Goal: Information Seeking & Learning: Check status

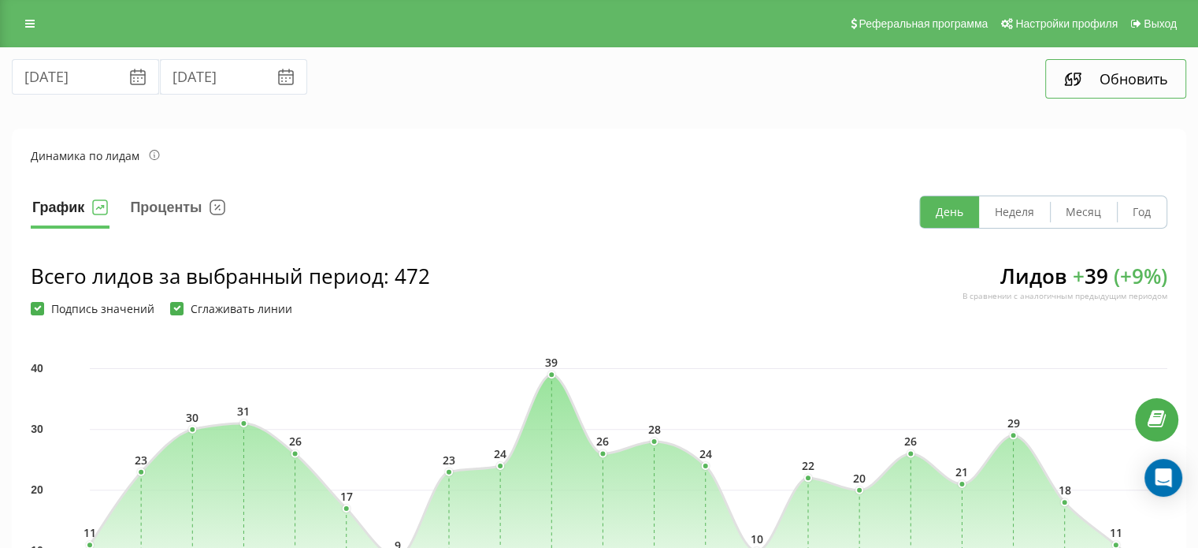
click at [1148, 80] on button "Обновить" at bounding box center [1116, 78] width 141 height 39
click at [1104, 78] on button "Обновить" at bounding box center [1116, 78] width 141 height 39
click at [33, 19] on icon at bounding box center [29, 23] width 9 height 11
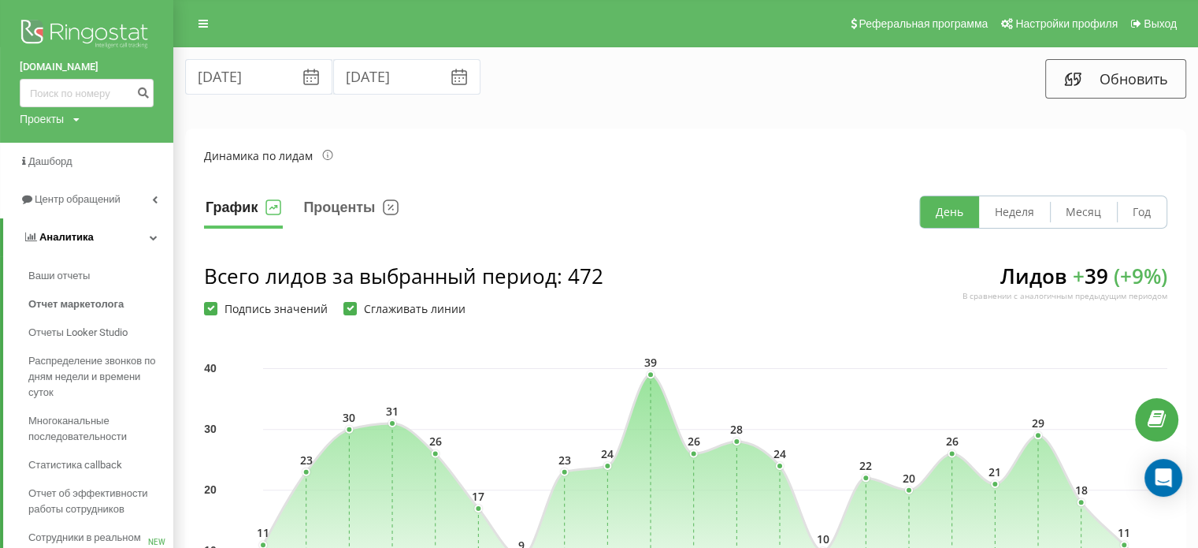
click at [154, 236] on icon at bounding box center [154, 237] width 8 height 8
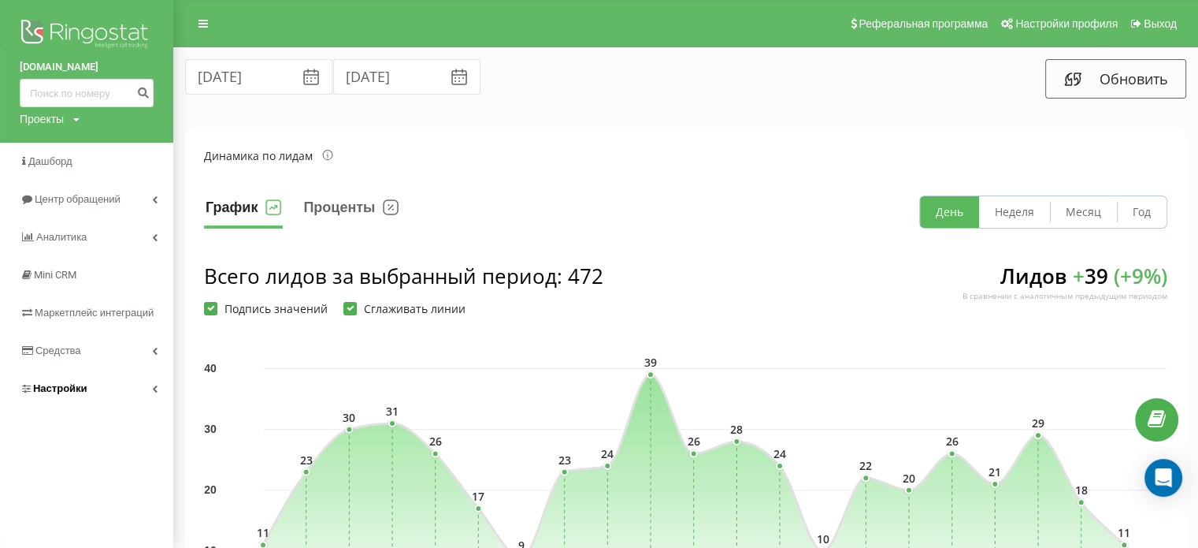
click at [91, 382] on link "Настройки" at bounding box center [86, 389] width 173 height 38
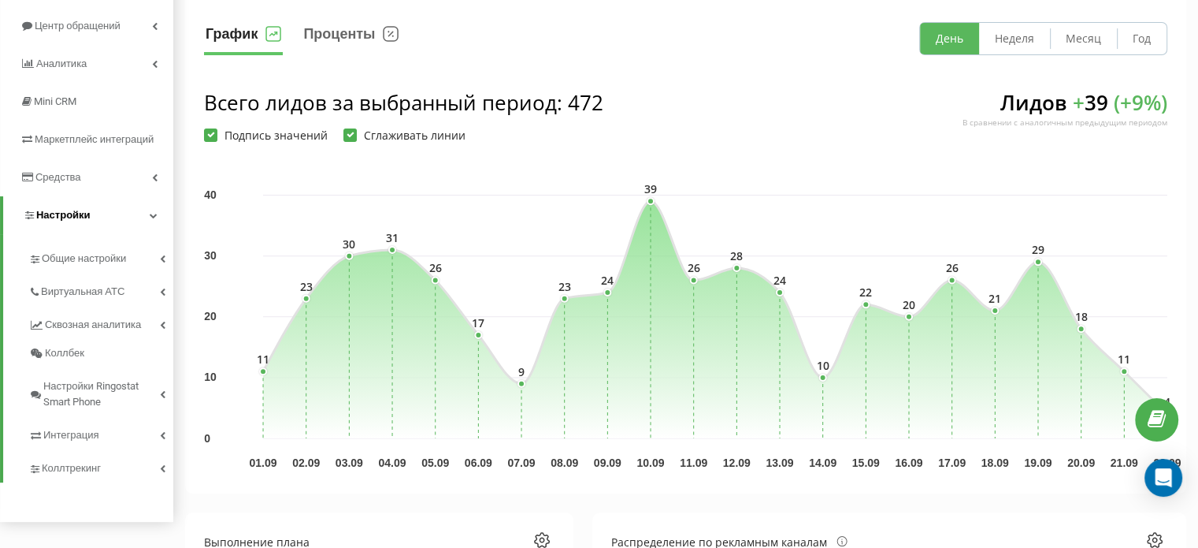
scroll to position [176, 0]
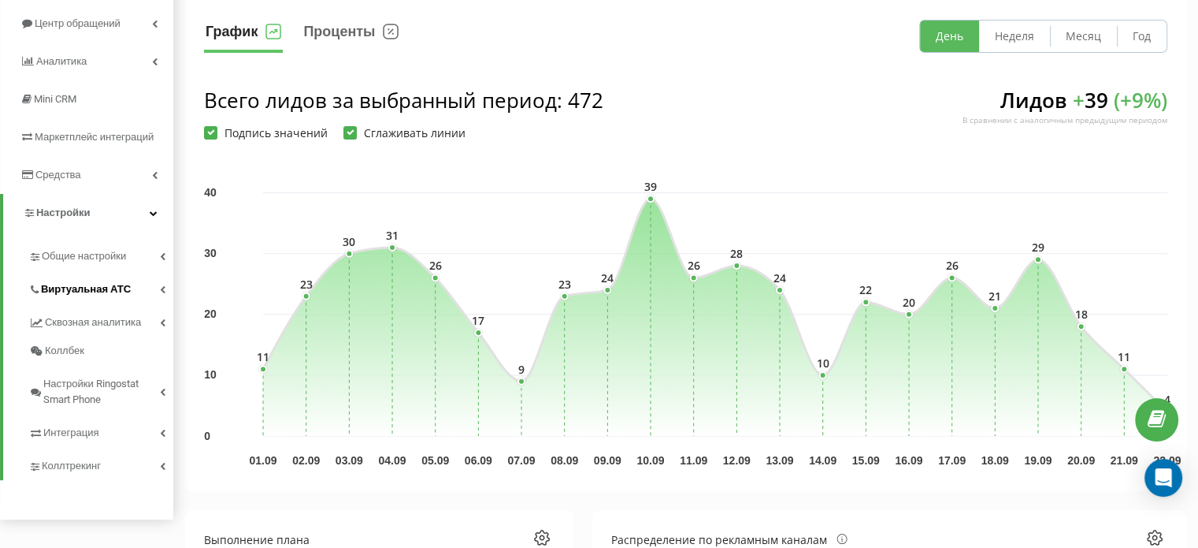
click at [105, 280] on link "Виртуальная АТС" at bounding box center [100, 286] width 145 height 33
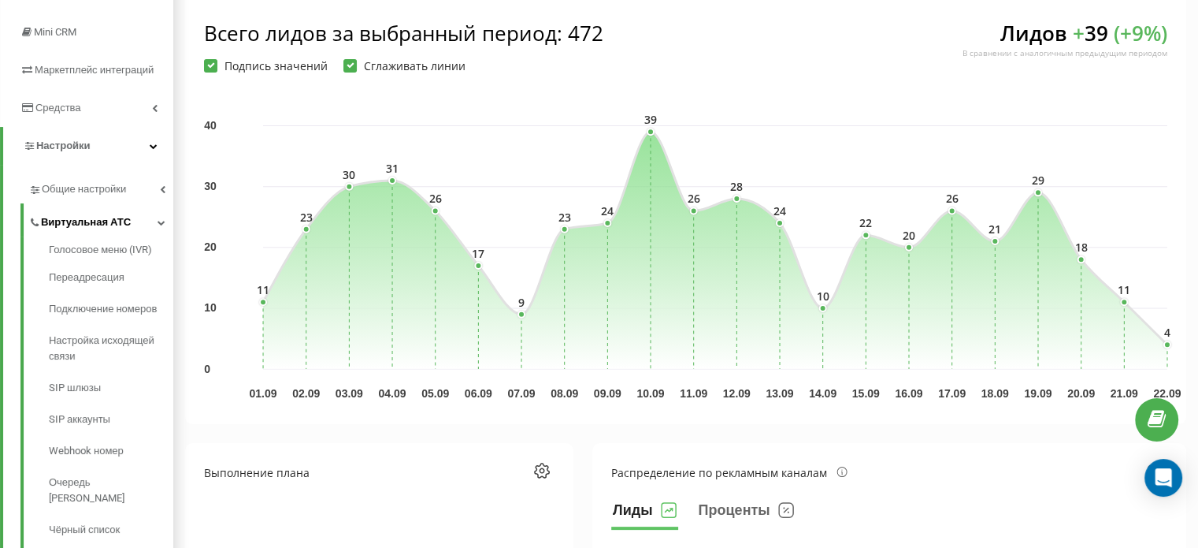
scroll to position [243, 0]
click at [96, 280] on span "Переадресация" at bounding box center [88, 277] width 79 height 16
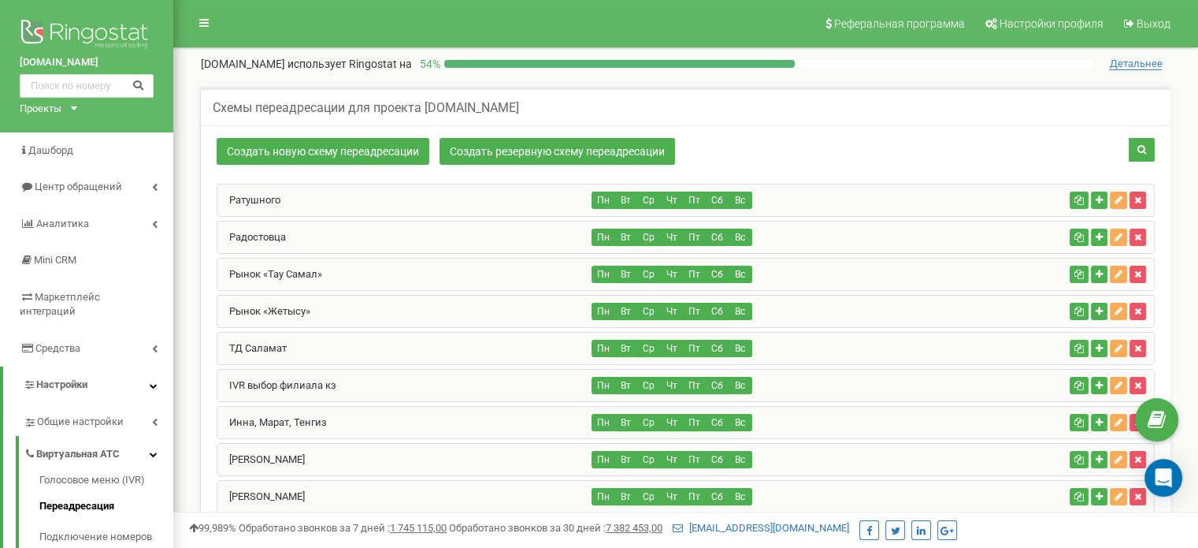
scroll to position [24, 0]
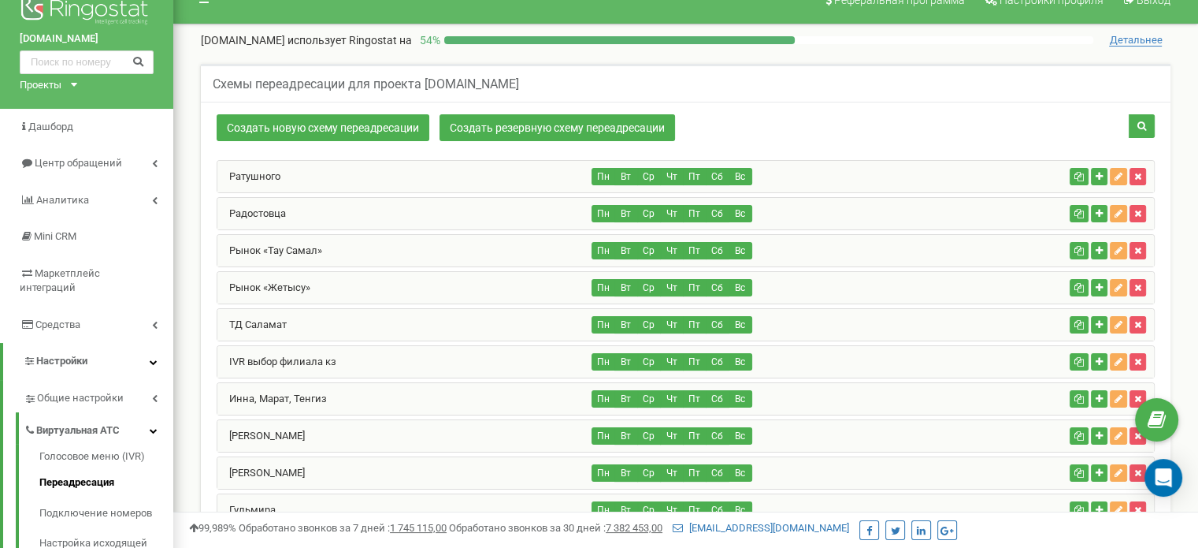
click at [393, 173] on div "Ратушного" at bounding box center [404, 177] width 375 height 32
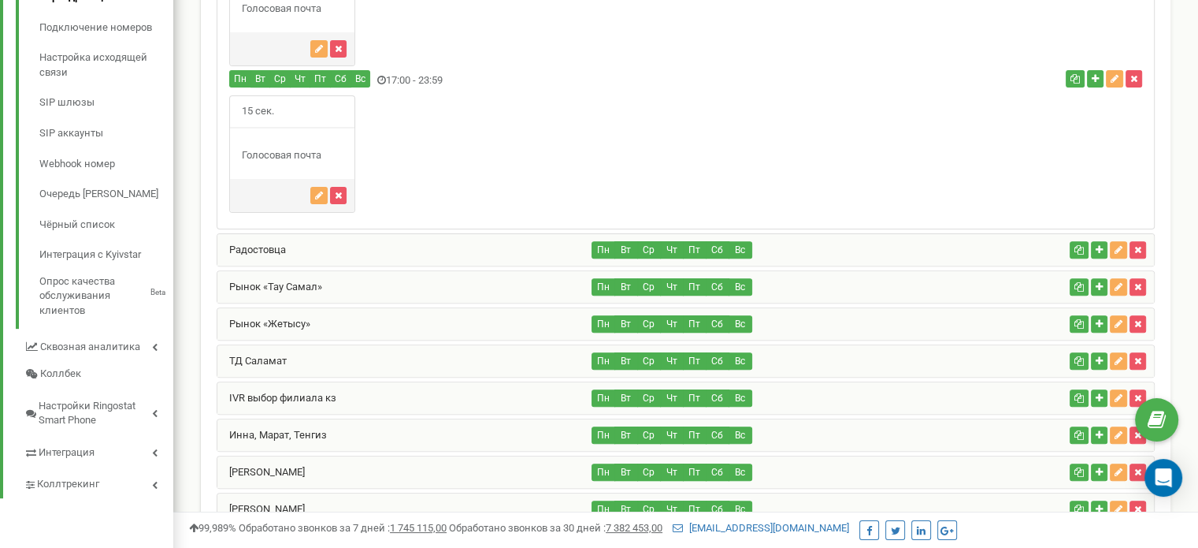
scroll to position [517, 0]
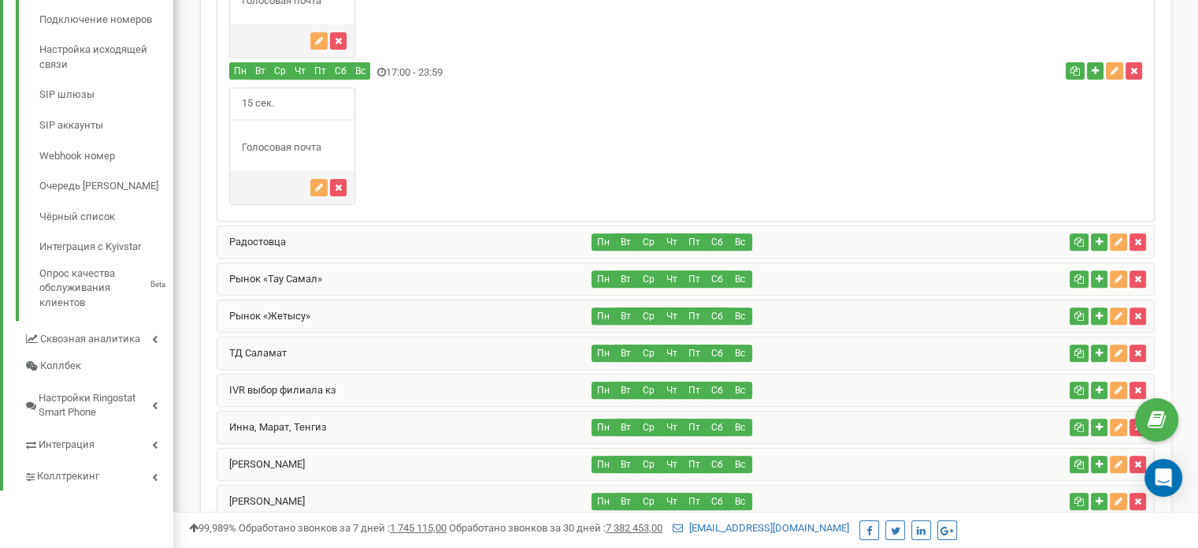
click at [496, 253] on div "Радостовца" at bounding box center [404, 242] width 375 height 32
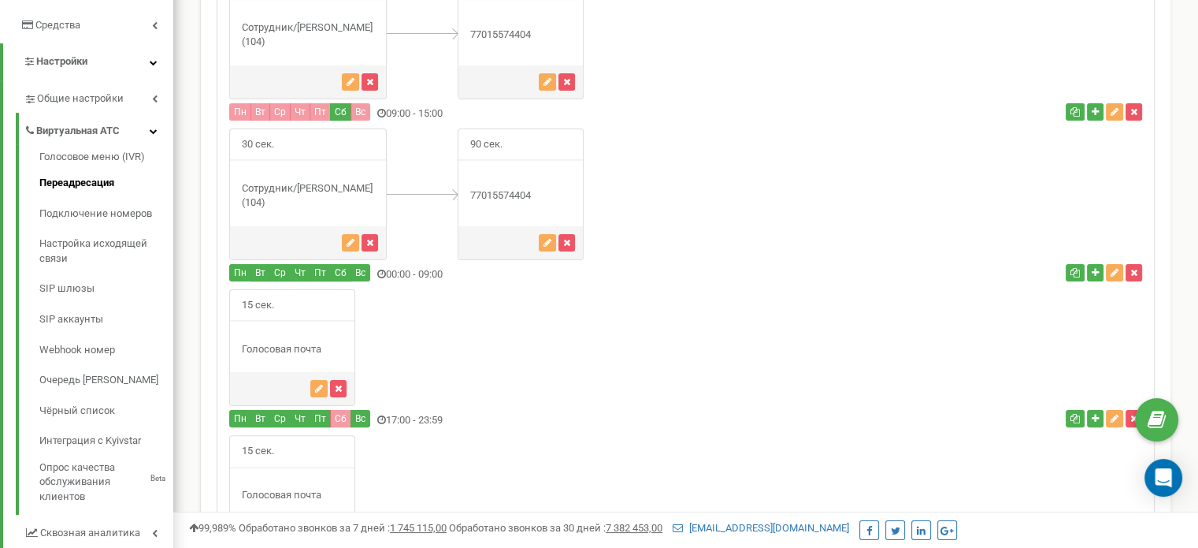
scroll to position [321, 0]
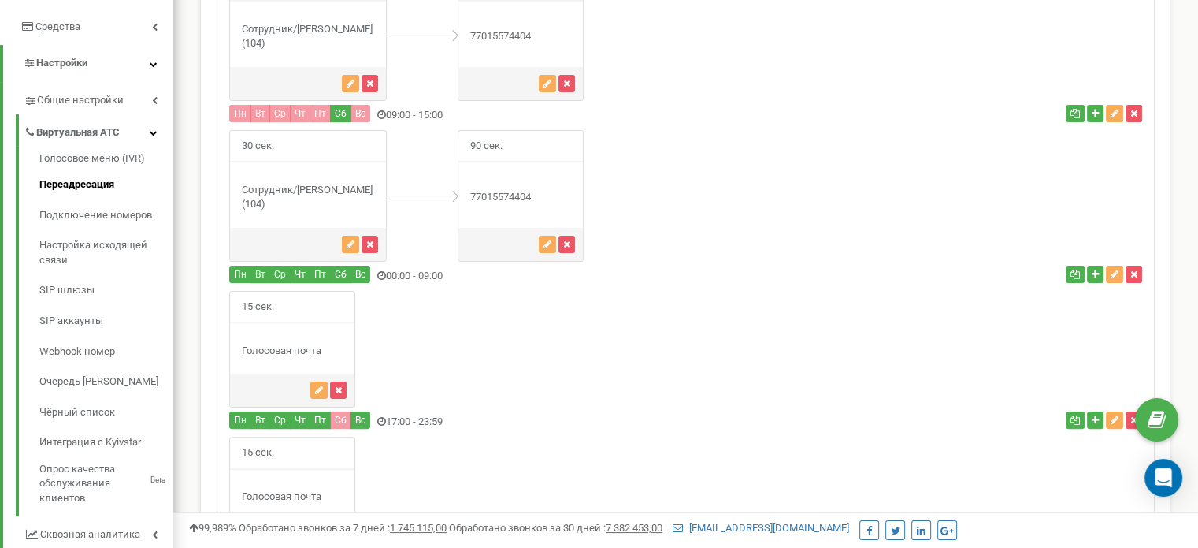
click at [1019, 463] on div "15 сек." at bounding box center [685, 494] width 937 height 117
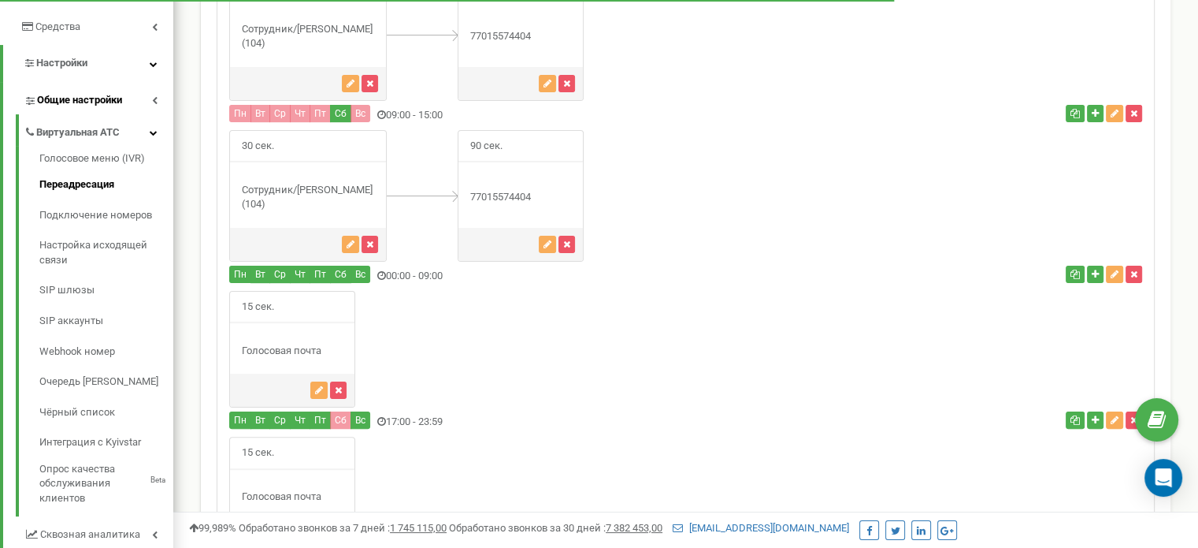
scroll to position [0, 0]
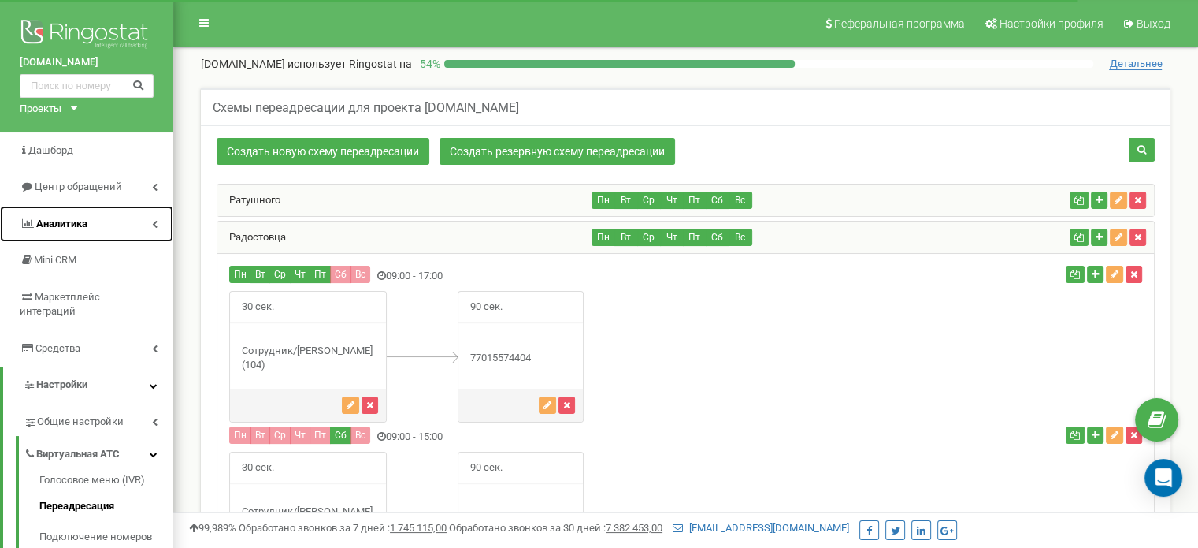
click at [109, 214] on link "Аналитика" at bounding box center [86, 224] width 173 height 37
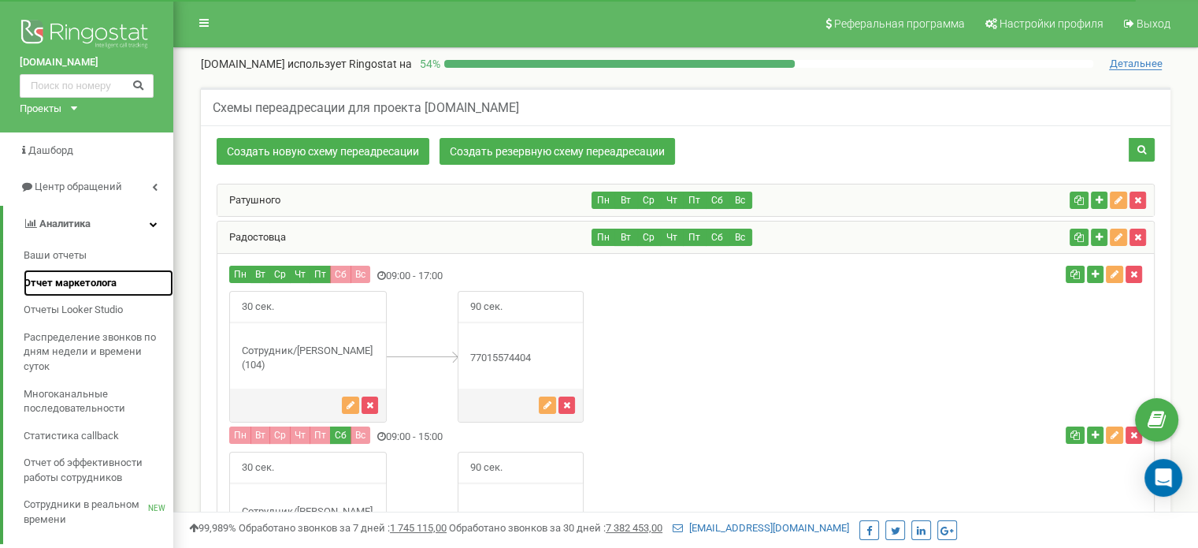
click at [82, 279] on span "Отчет маркетолога" at bounding box center [70, 283] width 93 height 15
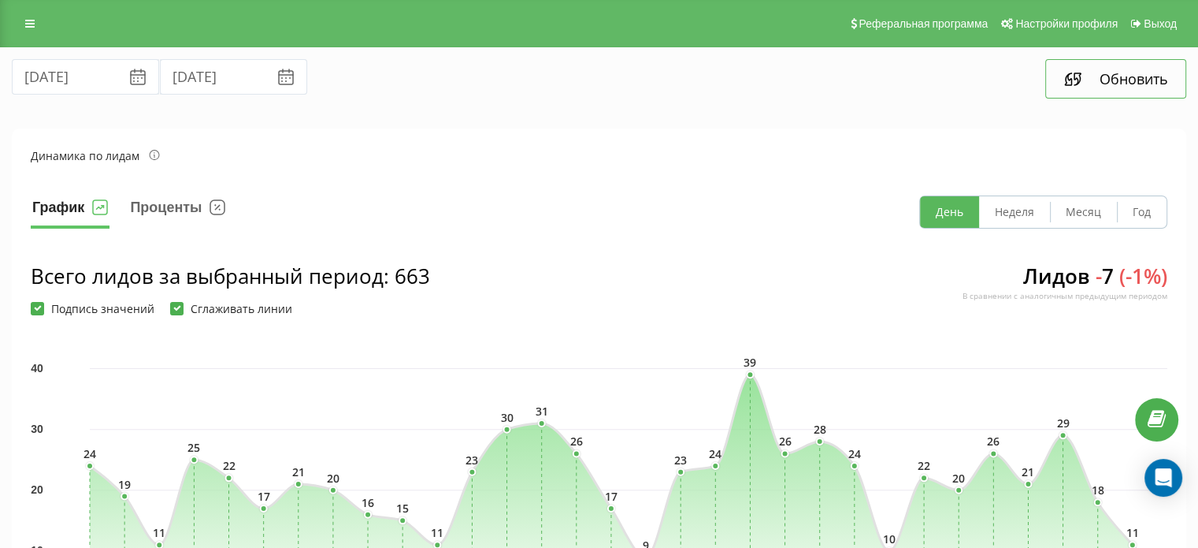
click at [1075, 74] on icon at bounding box center [1073, 78] width 19 height 19
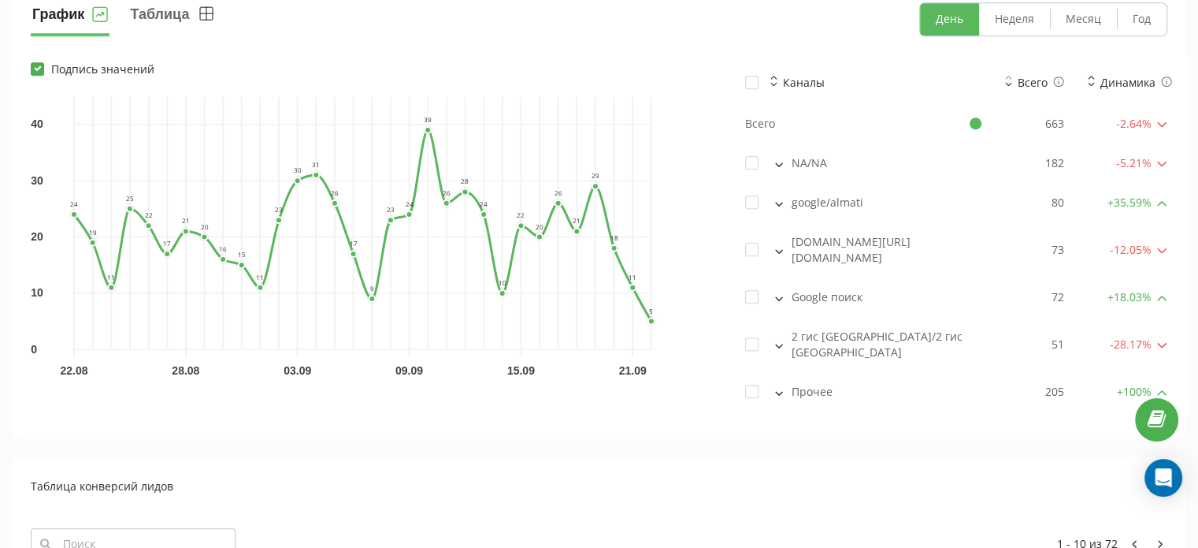
scroll to position [1221, 0]
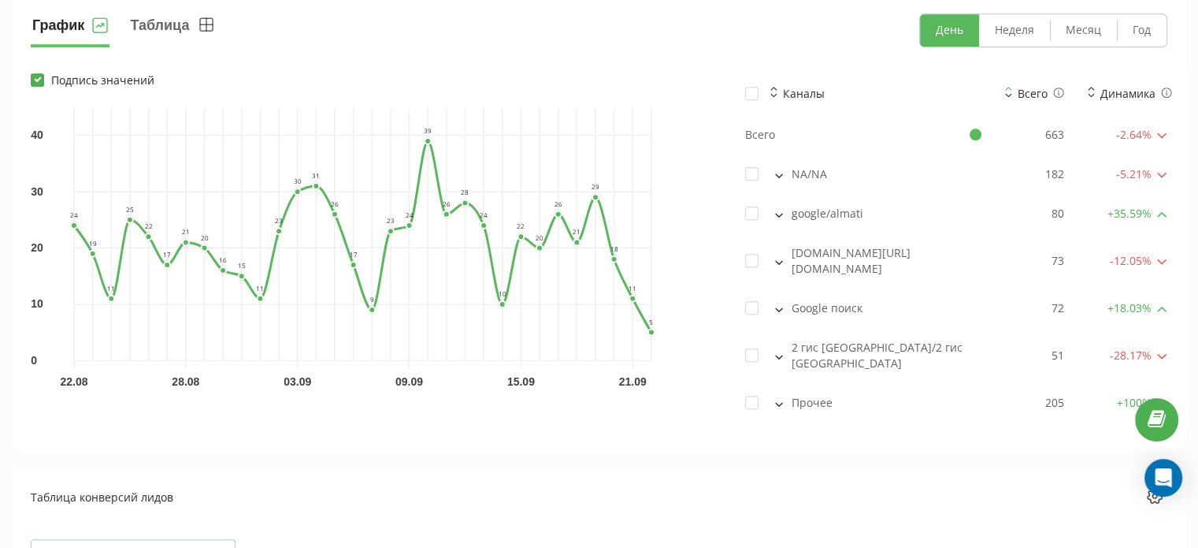
scroll to position [1209, 0]
click at [782, 351] on button at bounding box center [779, 358] width 17 height 14
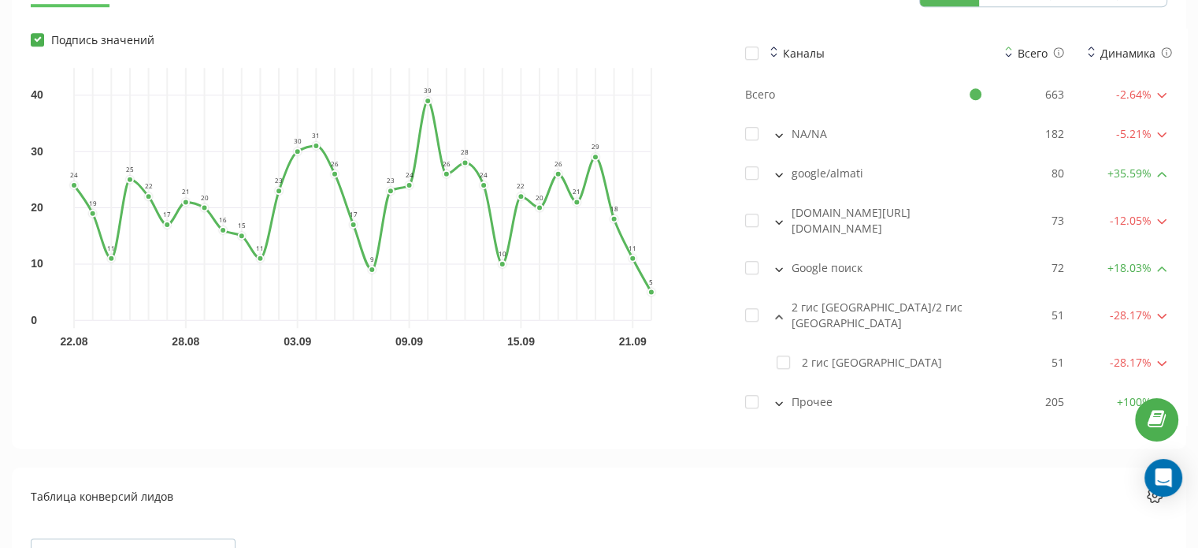
scroll to position [1252, 0]
click at [785, 307] on button at bounding box center [779, 314] width 17 height 14
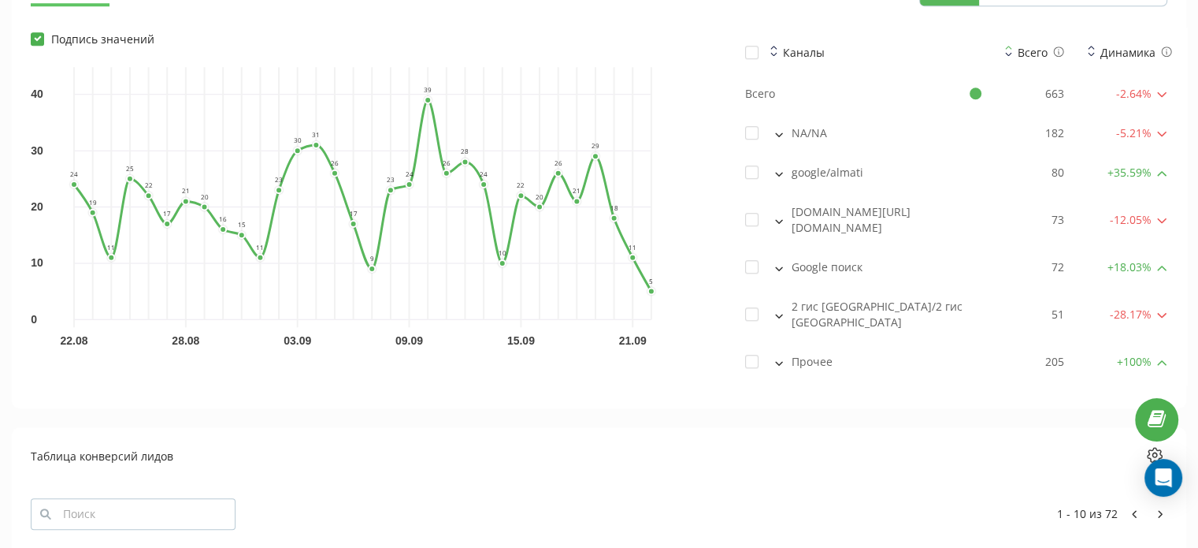
click at [778, 172] on icon at bounding box center [779, 174] width 8 height 5
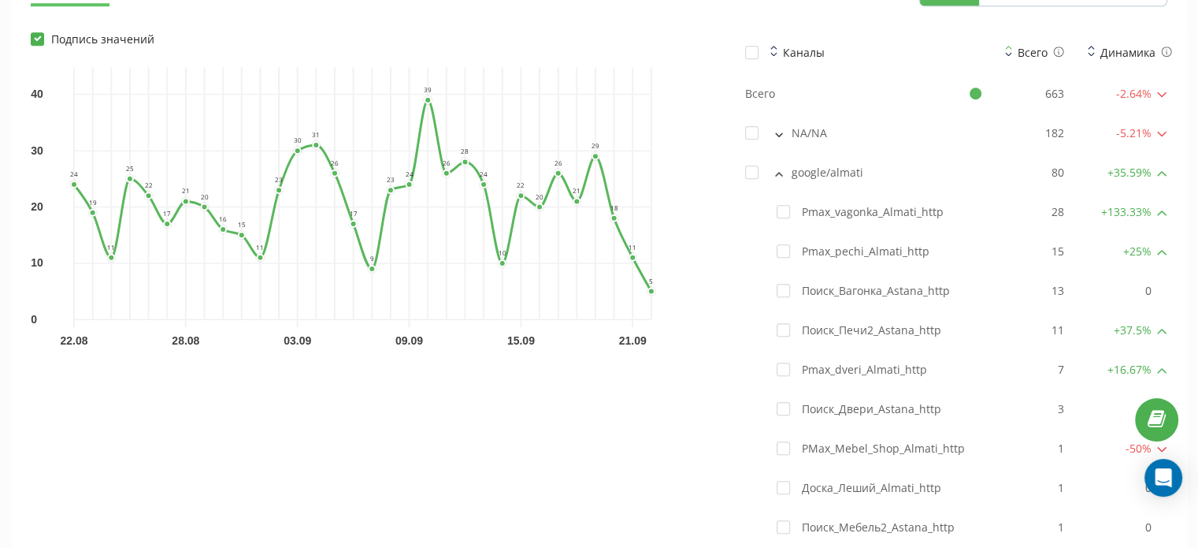
click at [778, 173] on icon at bounding box center [779, 174] width 6 height 3
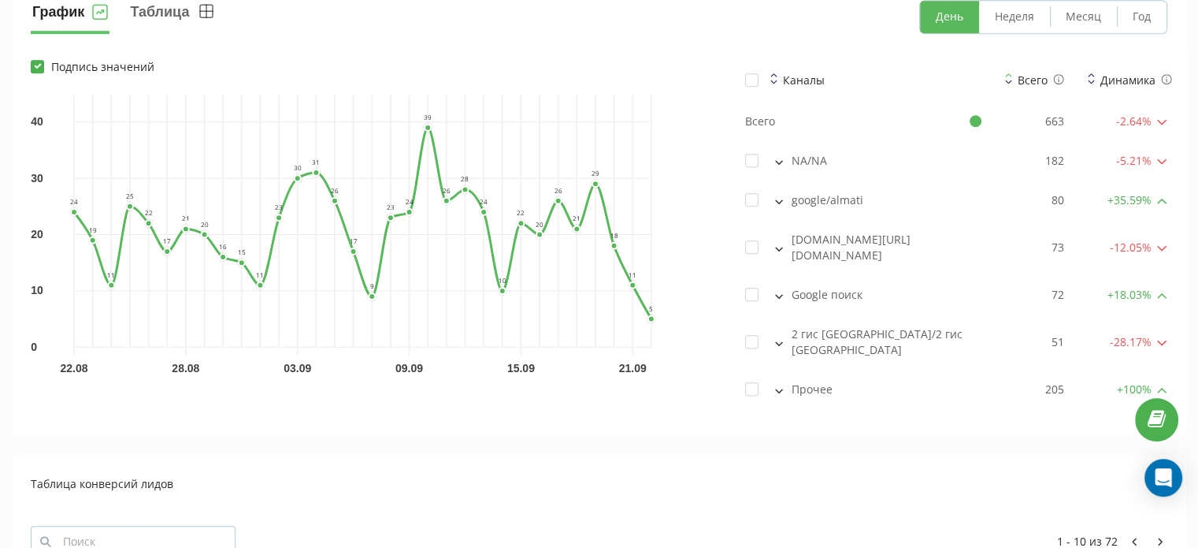
scroll to position [1222, 0]
click at [932, 407] on div "Распределение лидов по рекламным каналам График Таблица День Неделя Месяц Год П…" at bounding box center [599, 539] width 1175 height 1217
click at [776, 337] on button at bounding box center [779, 344] width 17 height 14
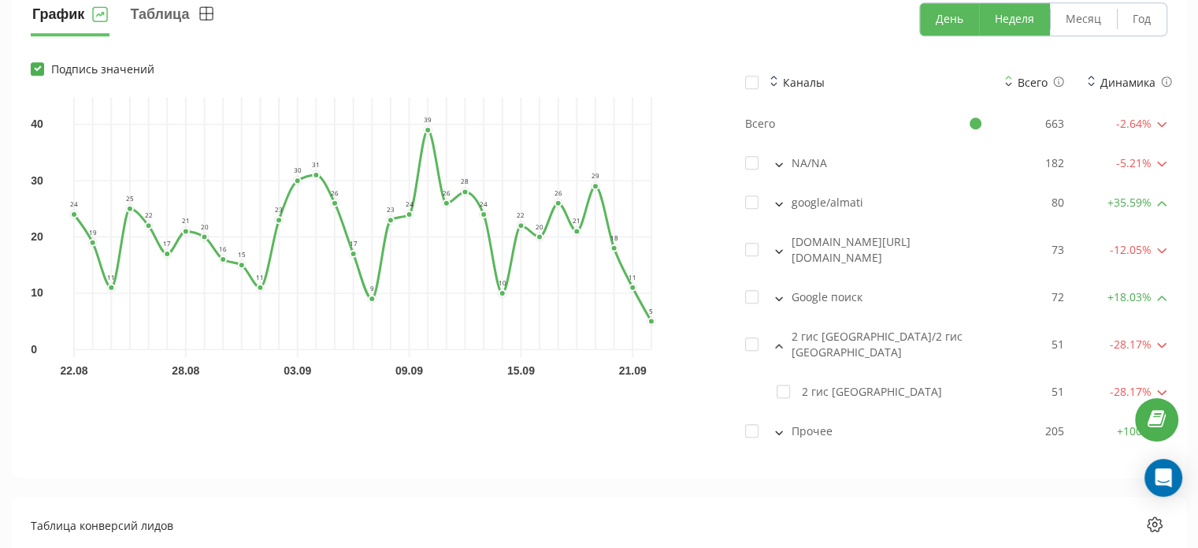
click at [1008, 17] on button "Неделя" at bounding box center [1014, 19] width 71 height 32
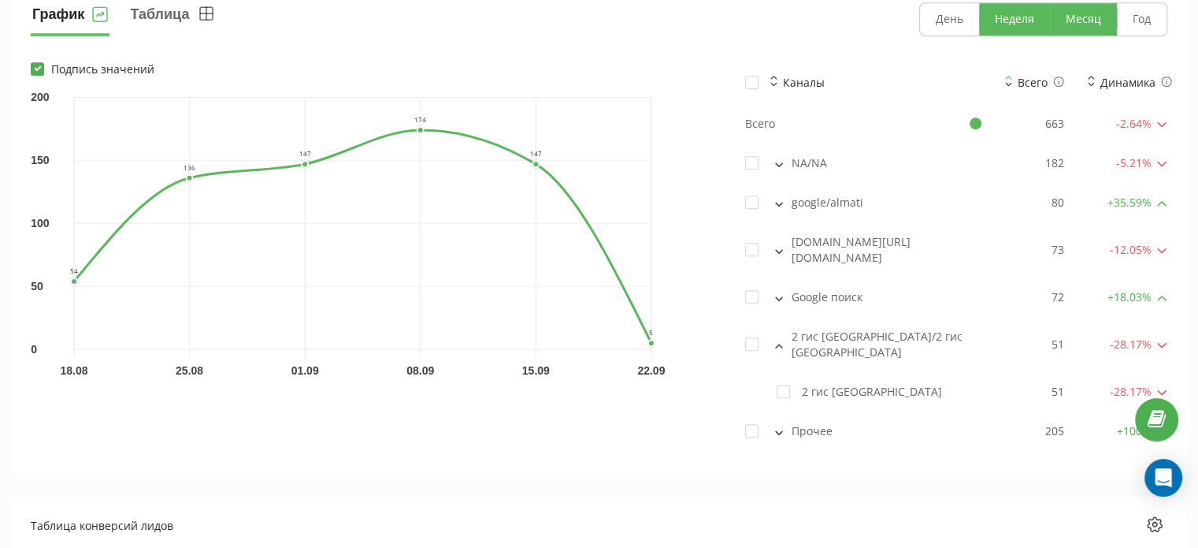
click at [1070, 15] on button "Месяц" at bounding box center [1083, 19] width 67 height 32
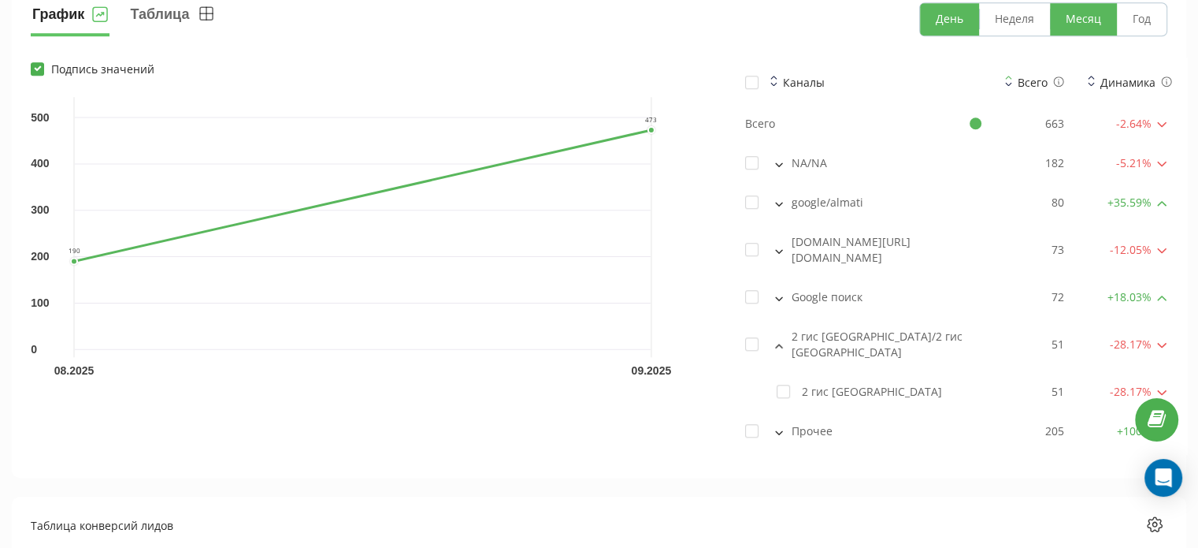
click at [951, 14] on button "День" at bounding box center [949, 19] width 59 height 32
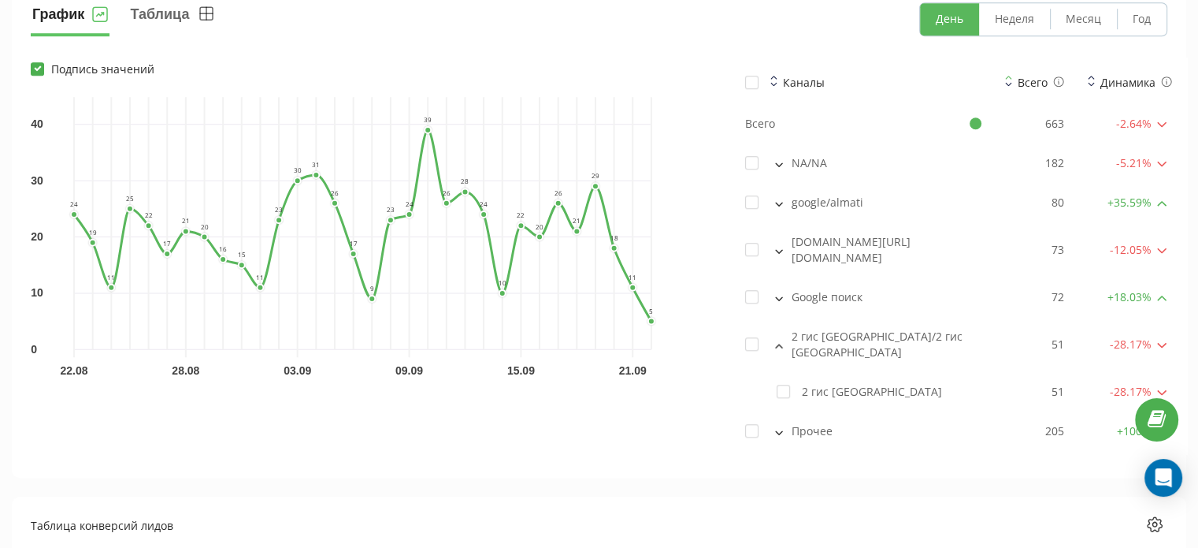
click at [780, 344] on icon at bounding box center [779, 346] width 8 height 5
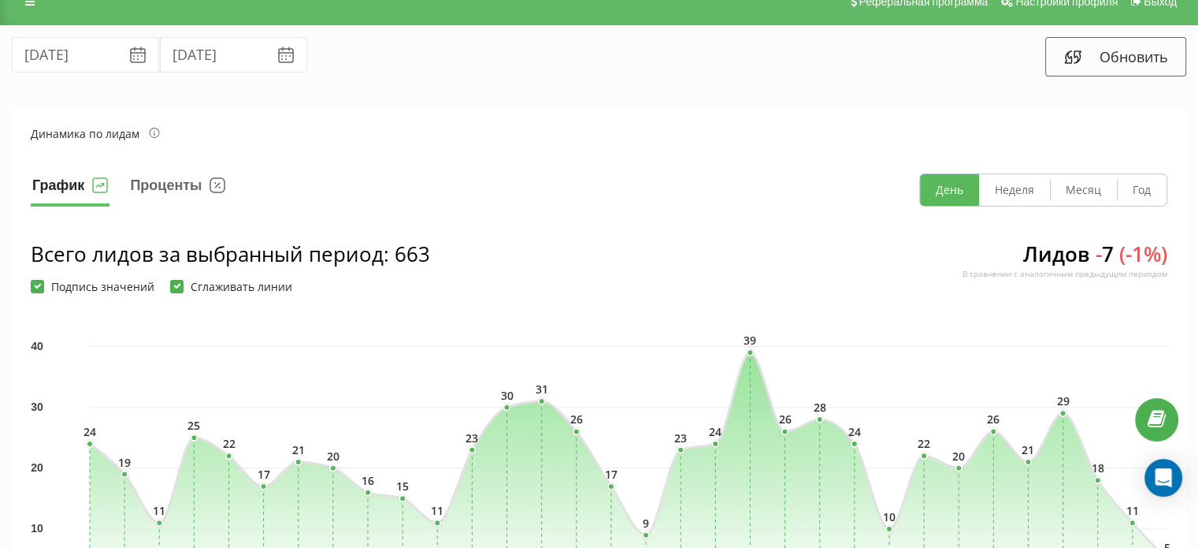
scroll to position [305, 0]
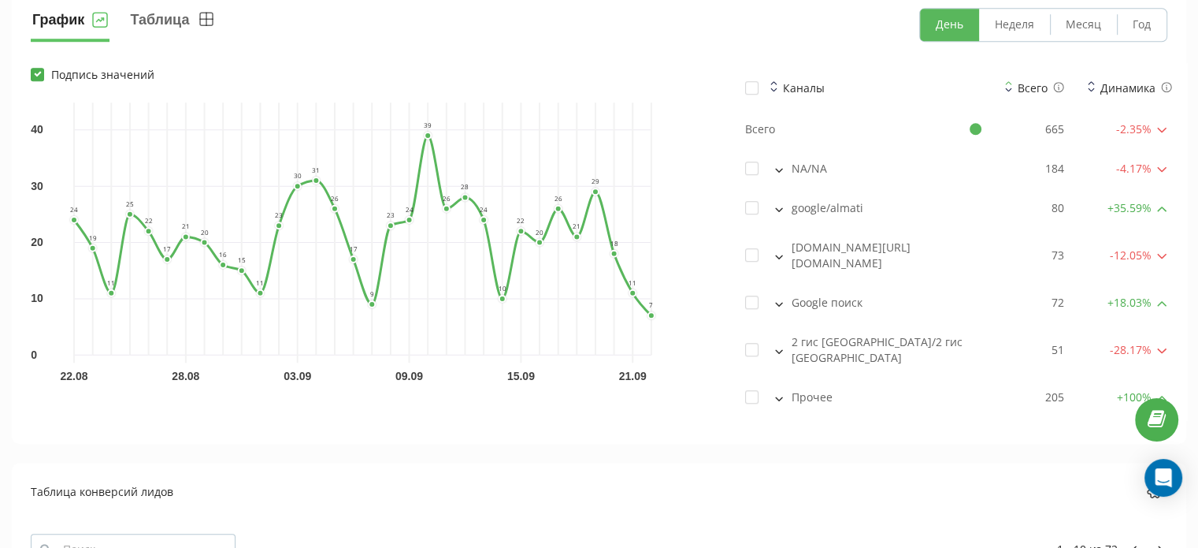
scroll to position [1204, 0]
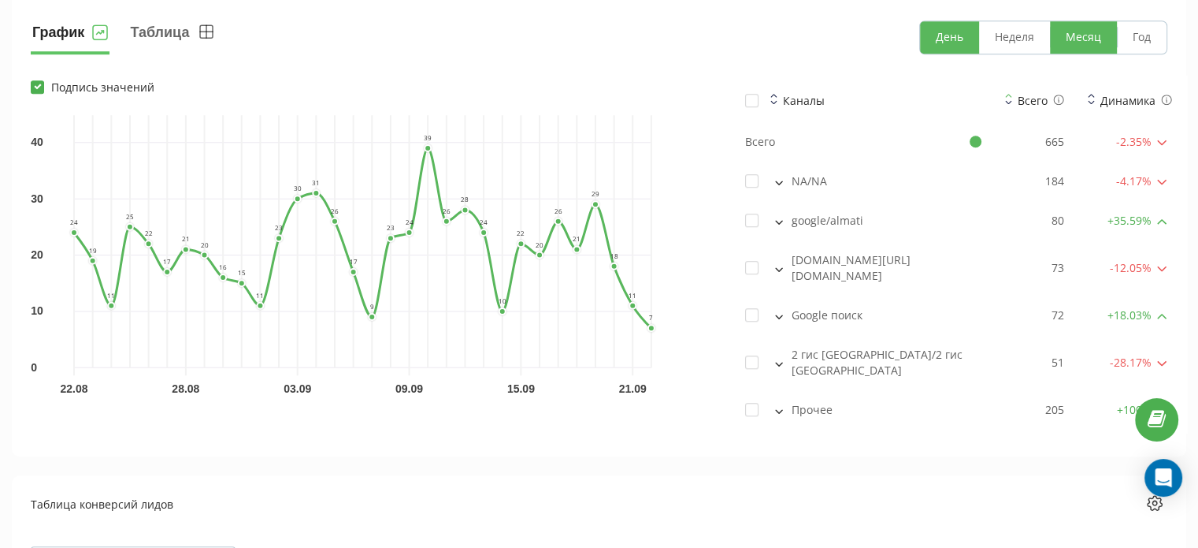
click at [1091, 21] on button "Месяц" at bounding box center [1083, 37] width 67 height 32
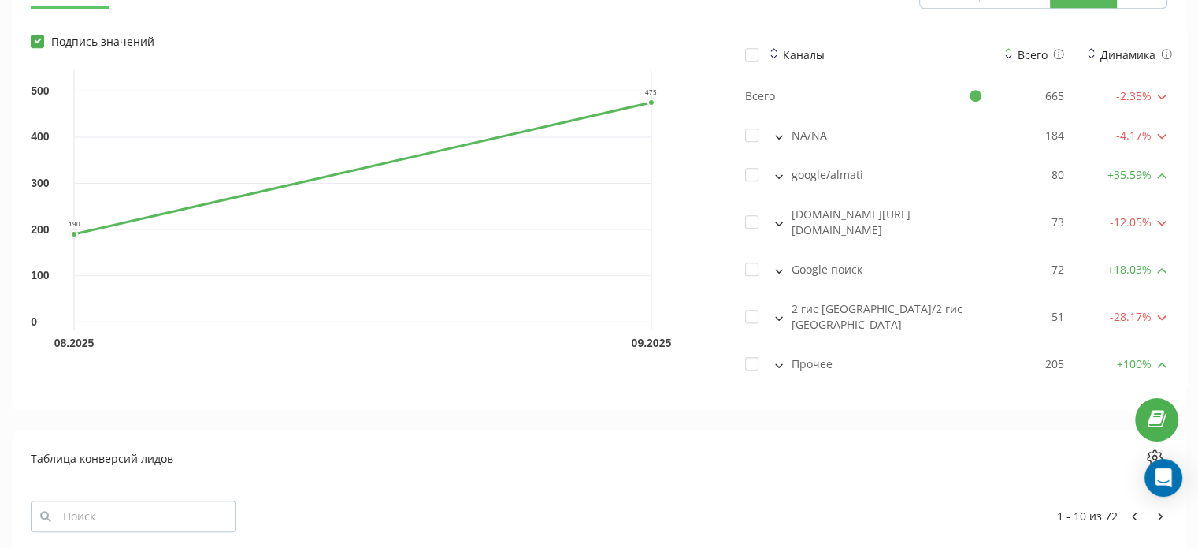
scroll to position [1246, 0]
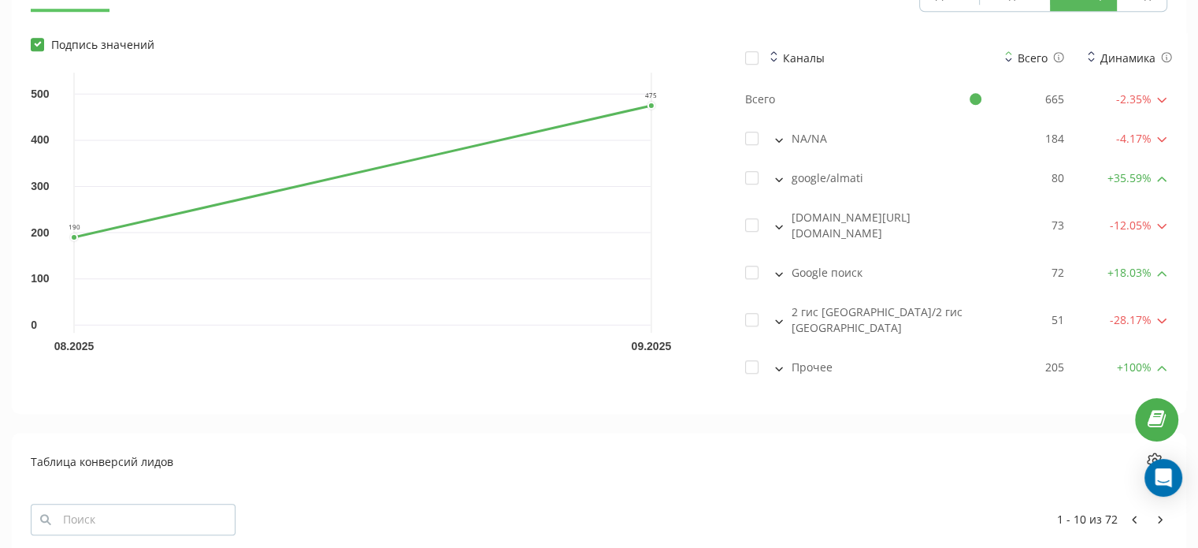
click at [953, 451] on div "Таблица конверсий лидов" at bounding box center [599, 461] width 1137 height 20
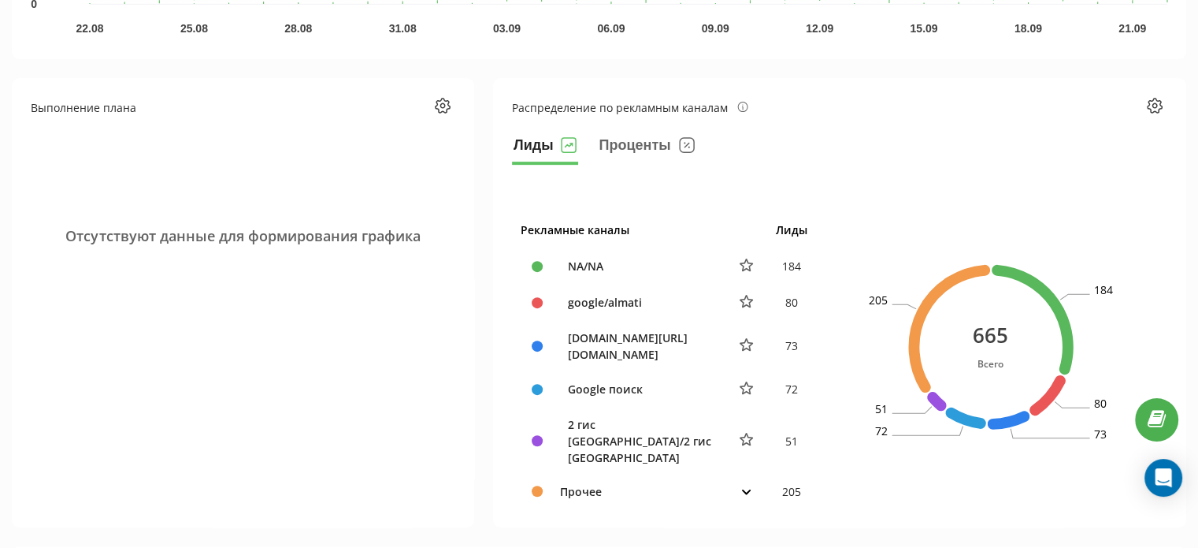
scroll to position [393, 0]
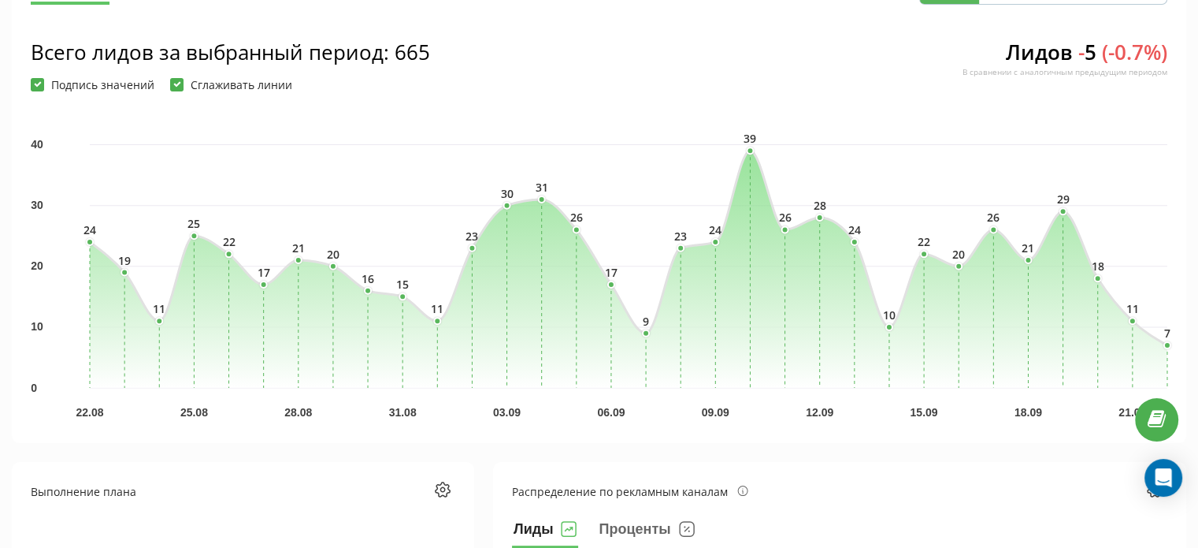
scroll to position [224, 0]
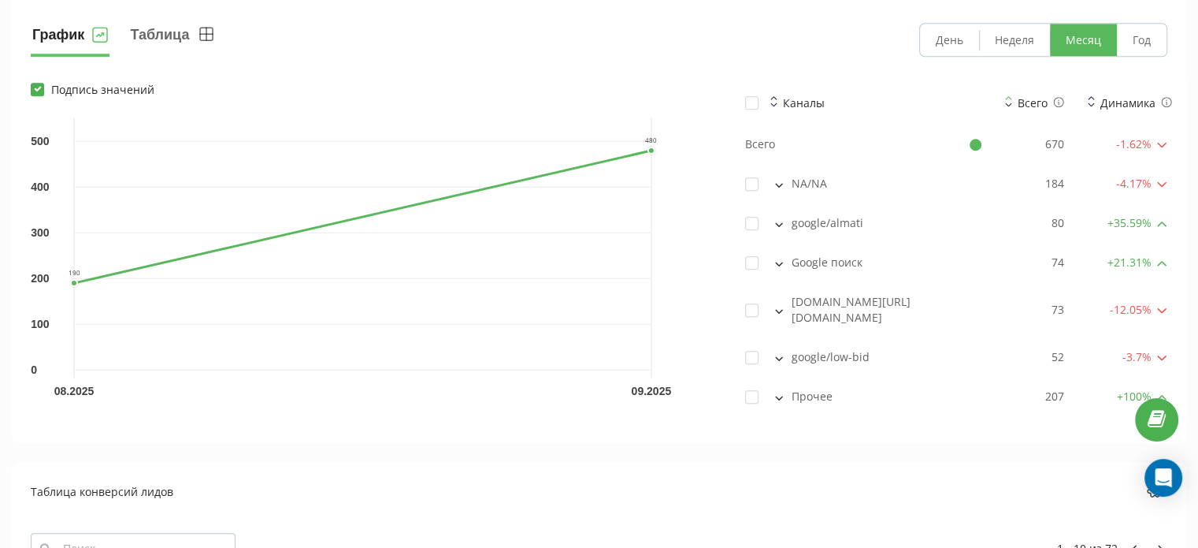
scroll to position [1194, 0]
click at [775, 395] on icon at bounding box center [779, 397] width 8 height 5
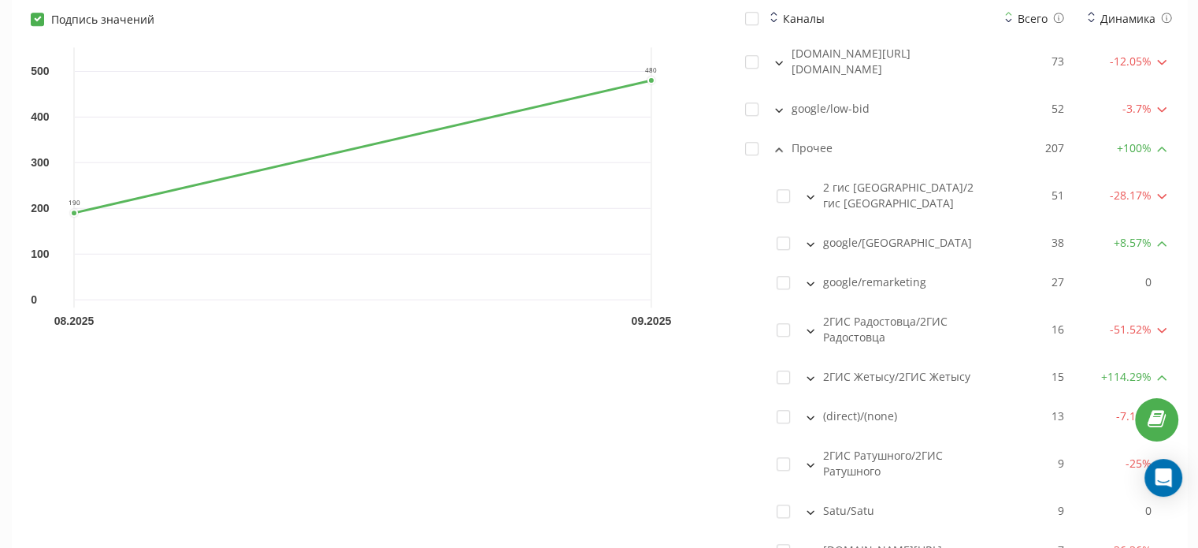
scroll to position [1443, 0]
click at [810, 369] on button at bounding box center [810, 376] width 17 height 14
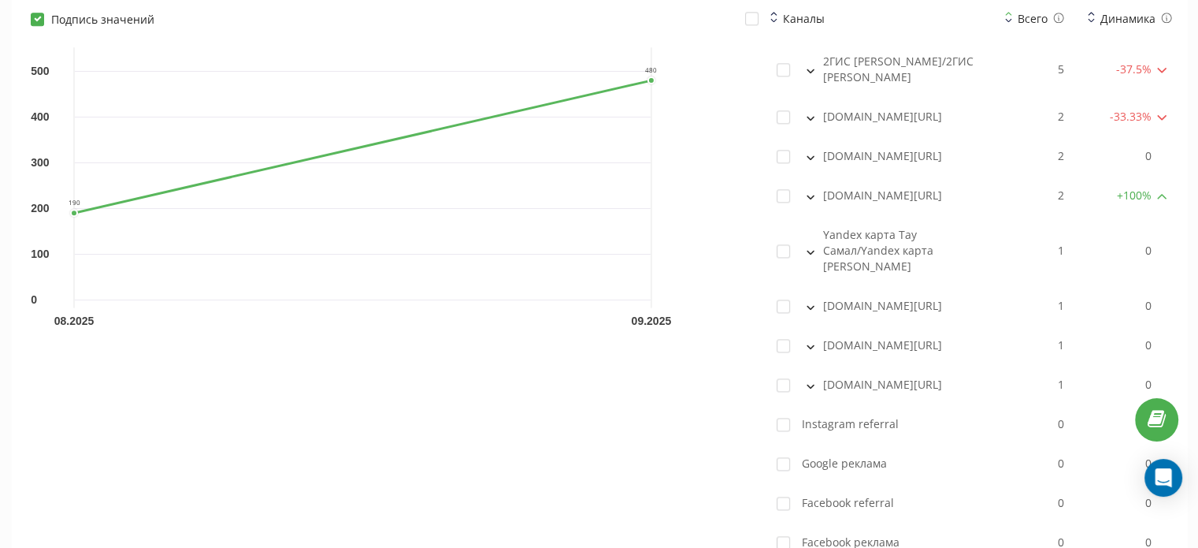
scroll to position [2010, 0]
